Goal: Task Accomplishment & Management: Manage account settings

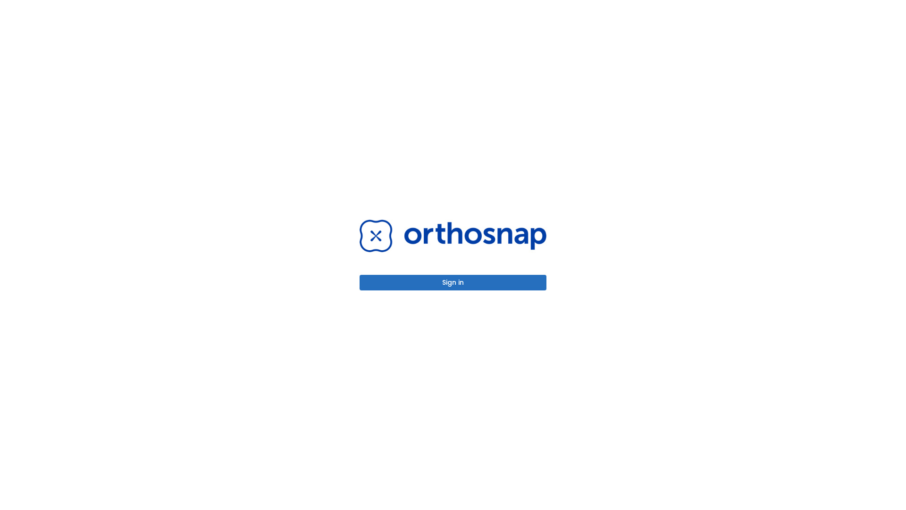
click at [453, 282] on button "Sign in" at bounding box center [453, 283] width 187 height 16
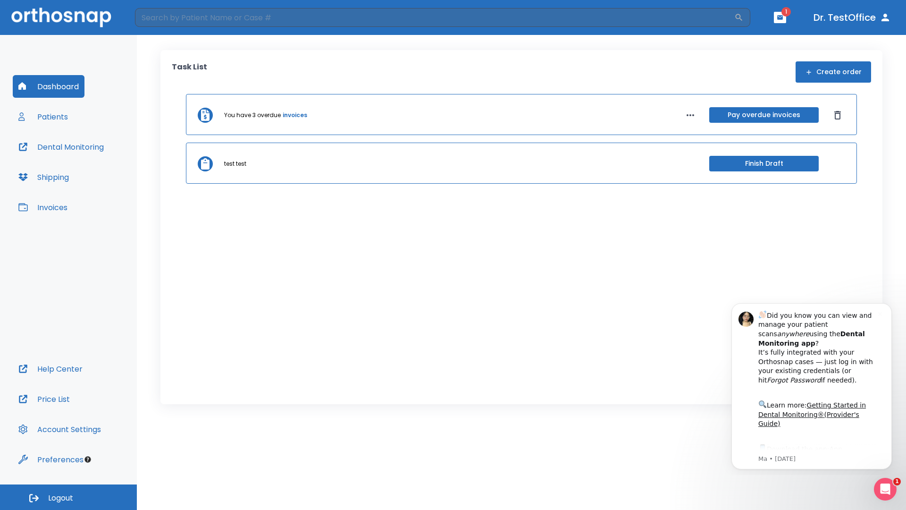
click at [68, 497] on span "Logout" at bounding box center [60, 498] width 25 height 10
